Goal: Find specific page/section: Find specific page/section

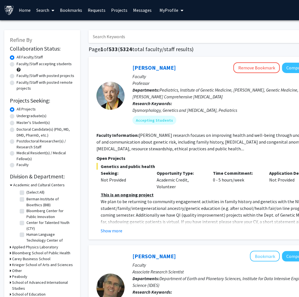
click at [107, 35] on input "Search Keywords" at bounding box center [199, 36] width 221 height 13
type input "[PERSON_NAME]"
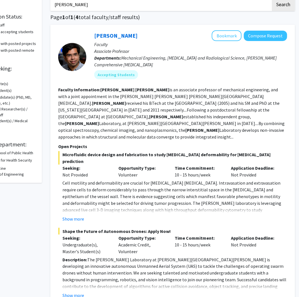
scroll to position [33, 38]
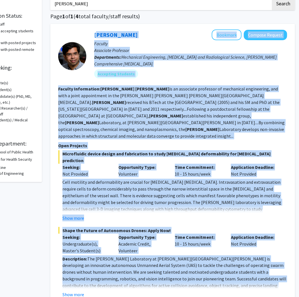
drag, startPoint x: 91, startPoint y: 28, endPoint x: 257, endPoint y: 274, distance: 296.5
click at [257, 274] on div "[PERSON_NAME] Bookmark Compose Request Faculty Associate Professor Departments:…" at bounding box center [172, 164] width 245 height 280
click at [77, 215] on button "Show more" at bounding box center [73, 218] width 22 height 7
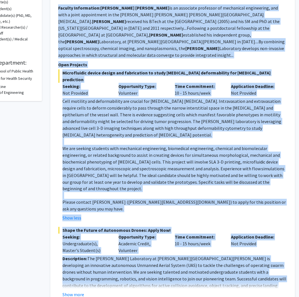
scroll to position [196, 38]
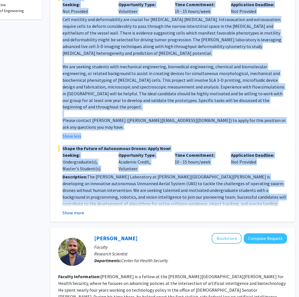
click at [73, 210] on button "Show more" at bounding box center [73, 213] width 22 height 7
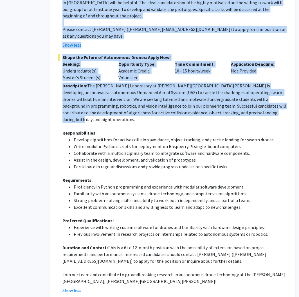
scroll to position [345, 38]
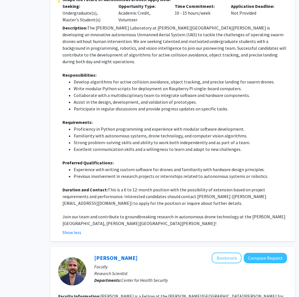
click at [171, 186] on p "Duration and Contact: This is a 6 to 12-month position with the possibility of …" at bounding box center [174, 196] width 225 height 20
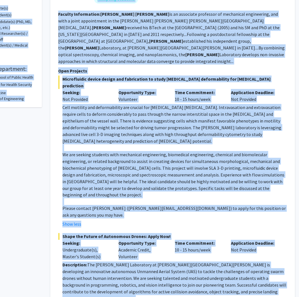
scroll to position [0, 38]
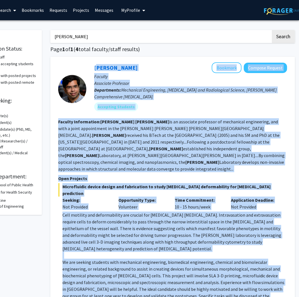
drag, startPoint x: 111, startPoint y: 186, endPoint x: 91, endPoint y: 68, distance: 119.8
copy fg-search-faculty "Lorem Ipsumd Sitametc Adipisc Elitsed Doeiusm Temporinc Utlaboree Doloremagna: …"
